Goal: Task Accomplishment & Management: Manage account settings

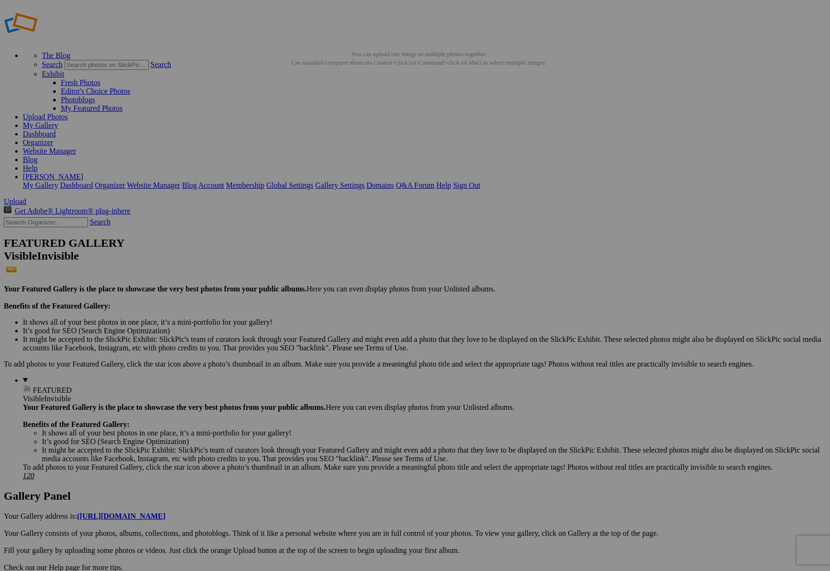
click at [352, 349] on span "Yes" at bounding box center [346, 348] width 11 height 8
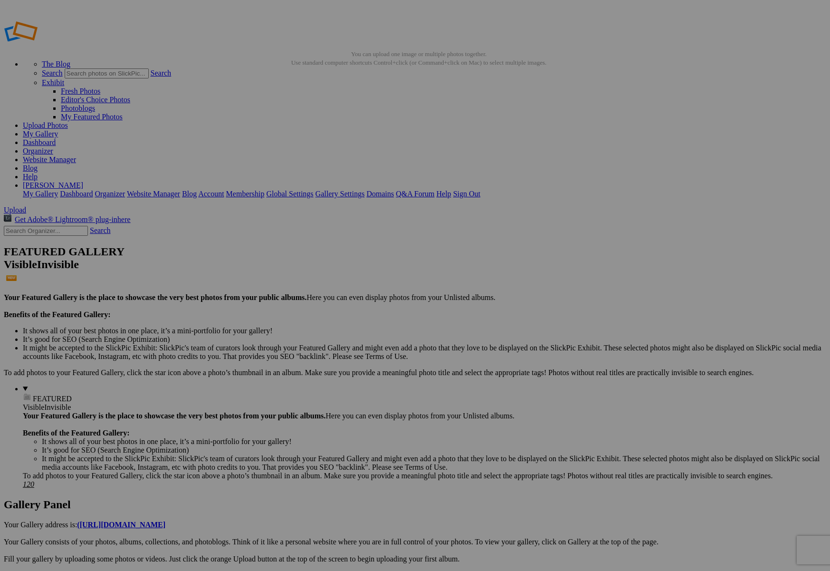
type input "2"
type input "[PERSON_NAME] [PERSON_NAME]"
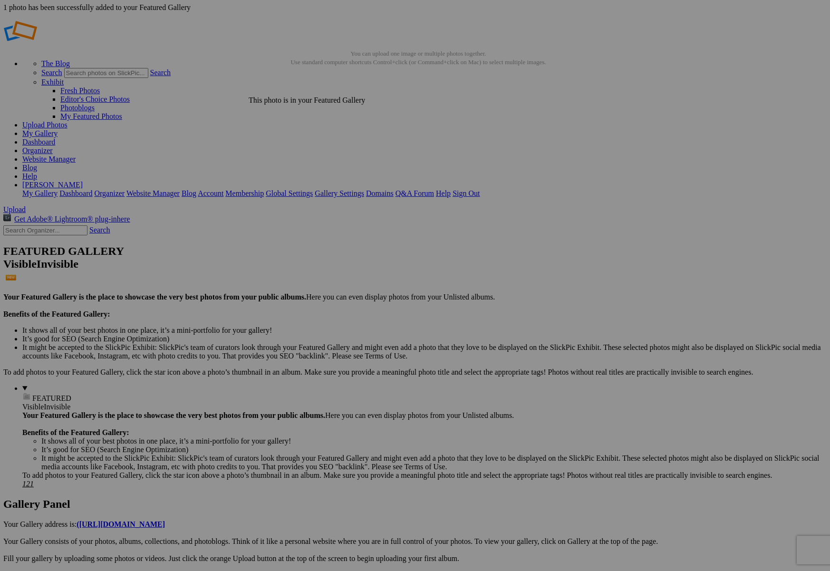
scroll to position [0, 0]
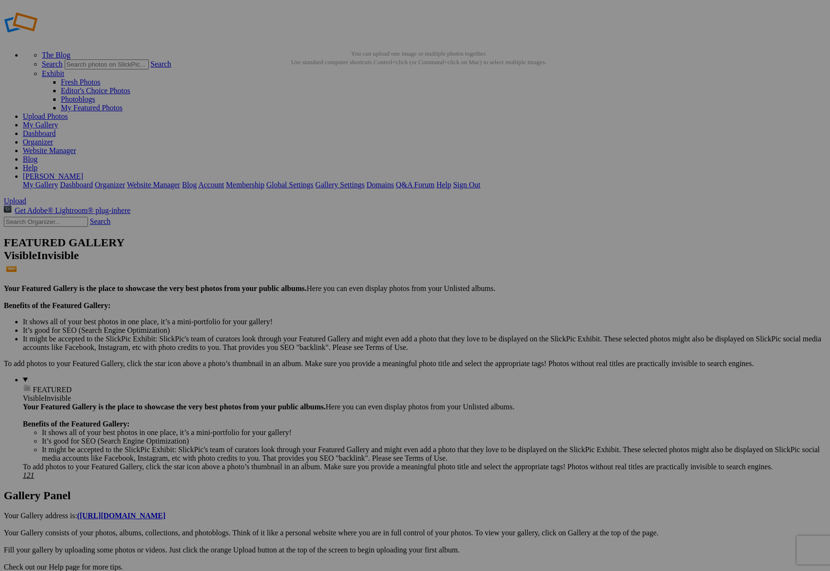
click at [58, 121] on link "My Gallery" at bounding box center [40, 125] width 35 height 8
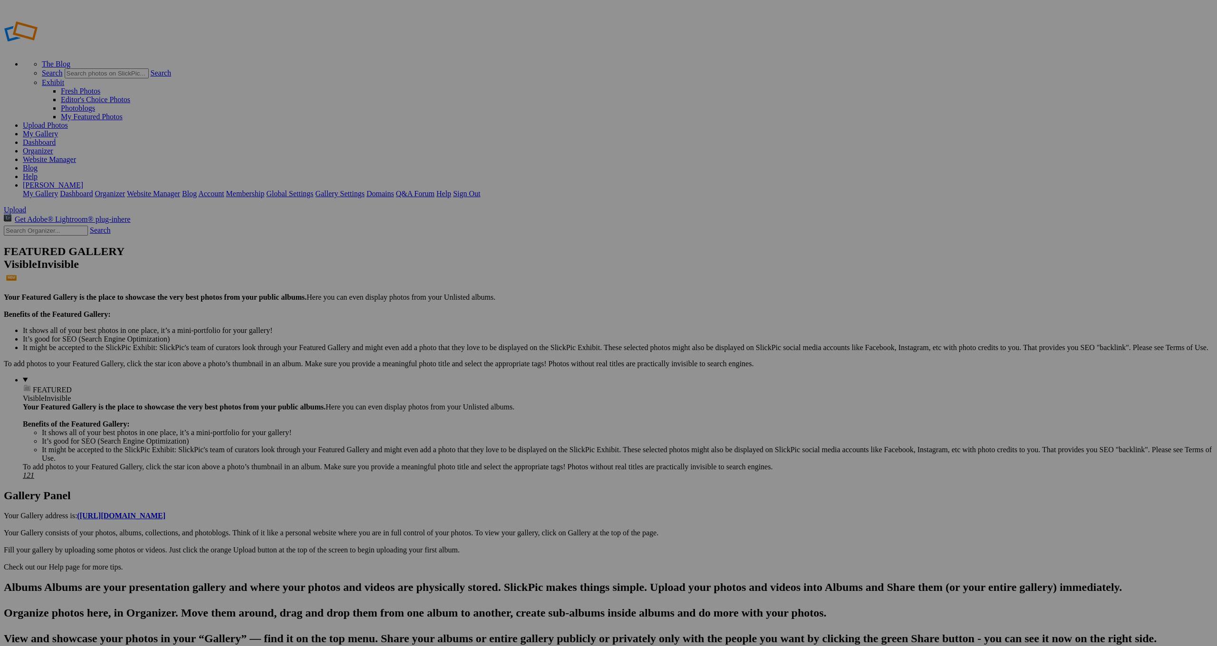
click at [534, 387] on span "Cancel" at bounding box center [523, 386] width 21 height 8
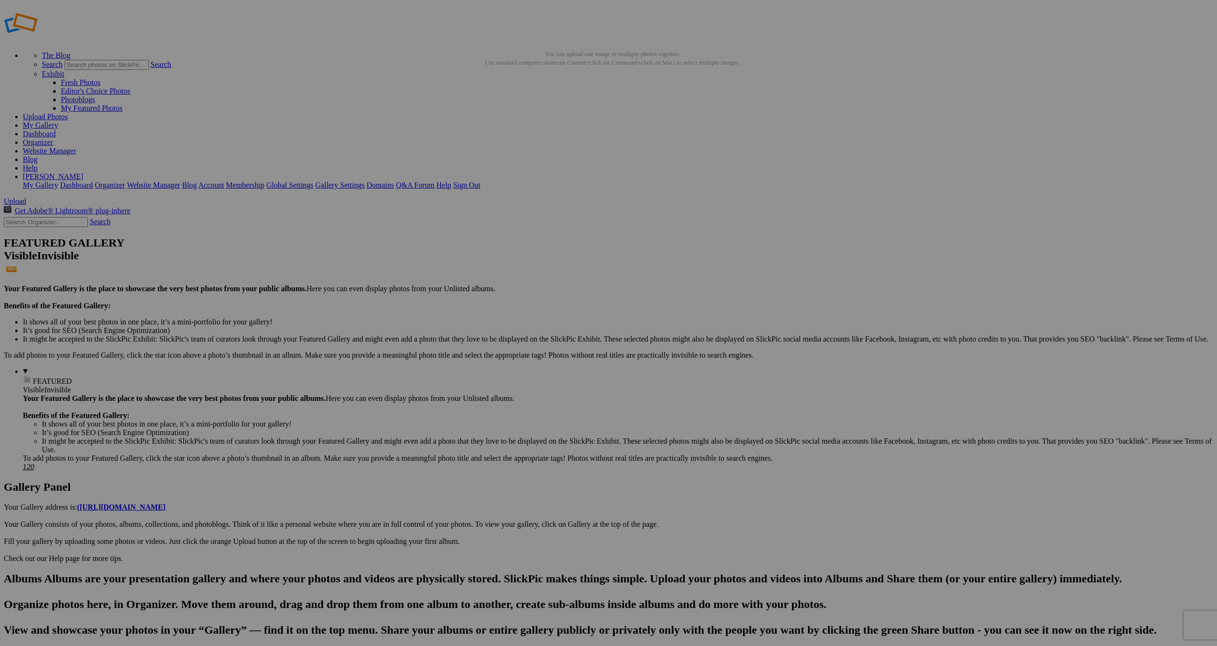
click at [545, 385] on span "Yes" at bounding box center [539, 386] width 11 height 8
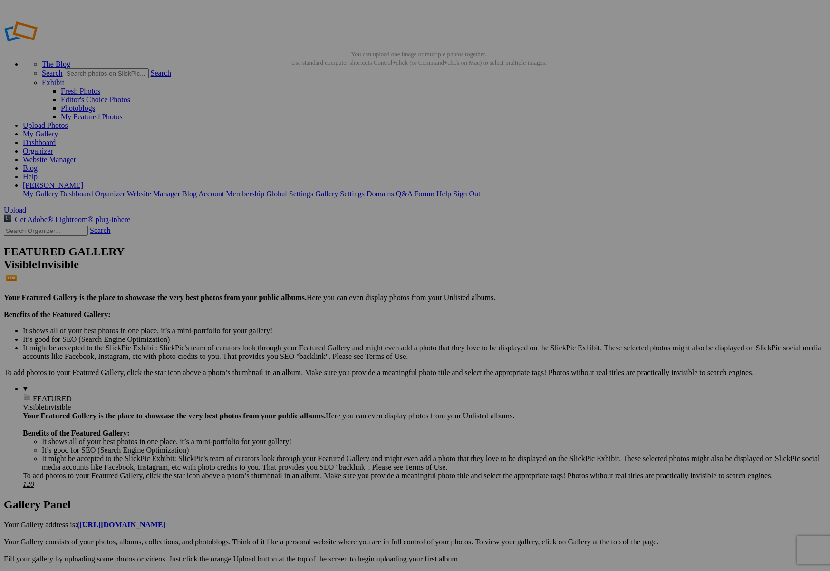
type input "K"
type input "[PERSON_NAME] [PERSON_NAME]"
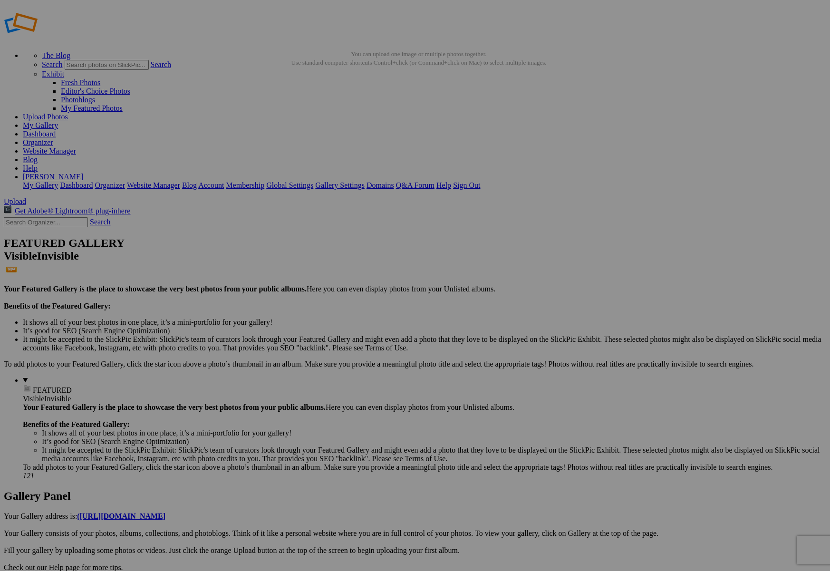
click at [58, 121] on link "My Gallery" at bounding box center [40, 125] width 35 height 8
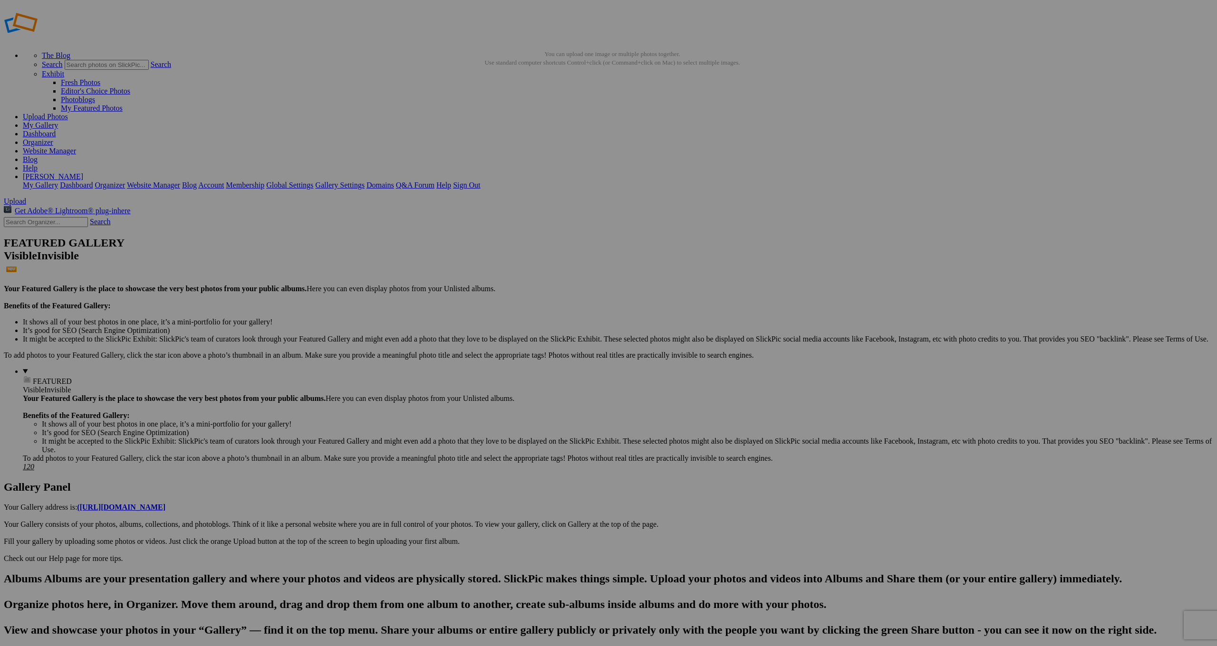
click at [545, 385] on span "Yes" at bounding box center [539, 386] width 11 height 8
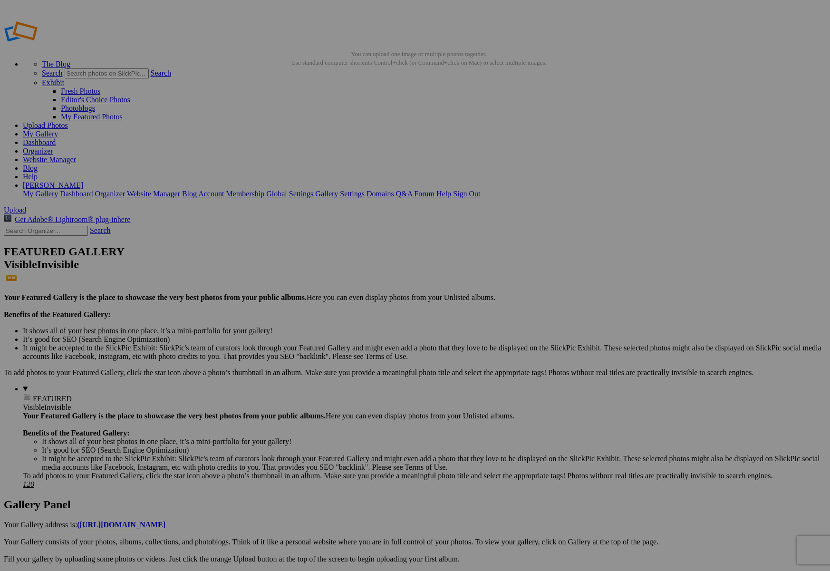
type input "[PERSON_NAME] [PERSON_NAME]"
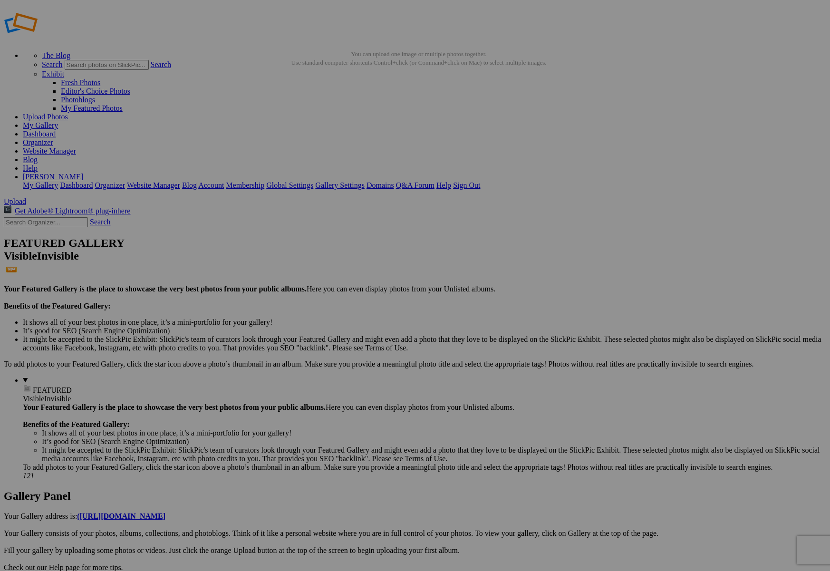
click at [58, 121] on link "My Gallery" at bounding box center [40, 125] width 35 height 8
